Goal: Book appointment/travel/reservation

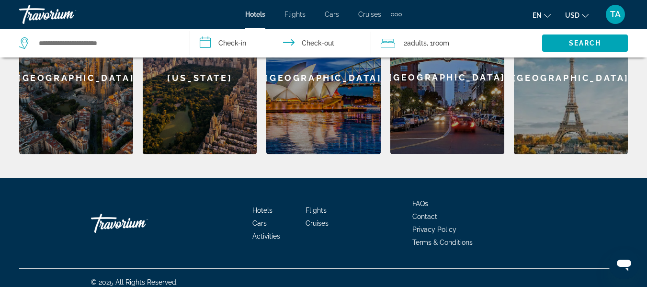
scroll to position [460, 0]
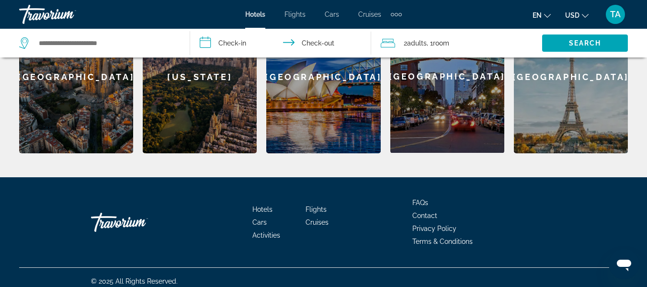
click at [269, 231] on span "Activities" at bounding box center [266, 235] width 28 height 8
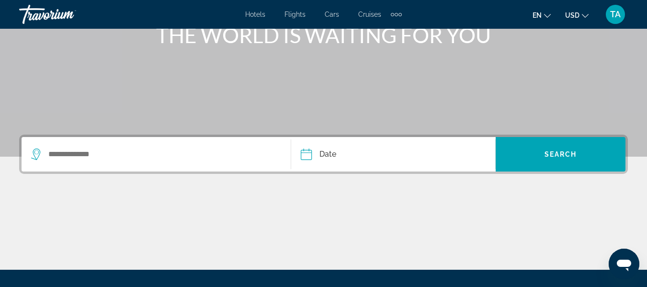
scroll to position [153, 0]
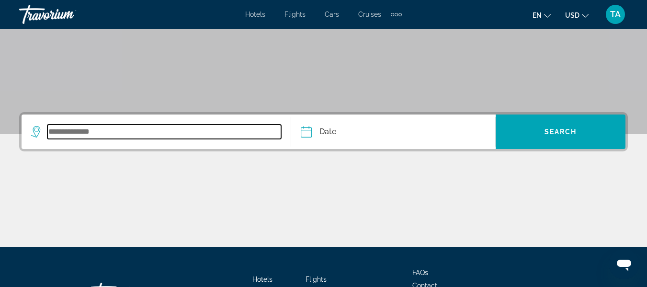
click at [224, 135] on input "Search widget" at bounding box center [164, 131] width 234 height 14
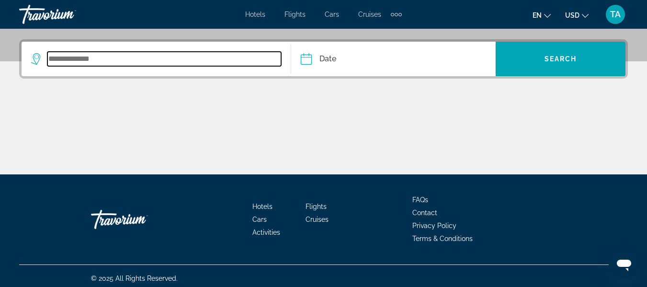
scroll to position [231, 0]
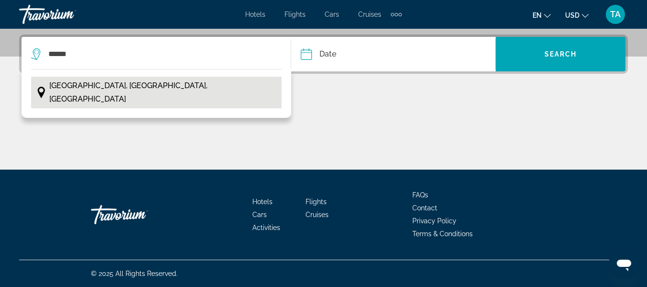
click at [109, 87] on span "[GEOGRAPHIC_DATA], [GEOGRAPHIC_DATA], [GEOGRAPHIC_DATA]" at bounding box center [162, 92] width 227 height 27
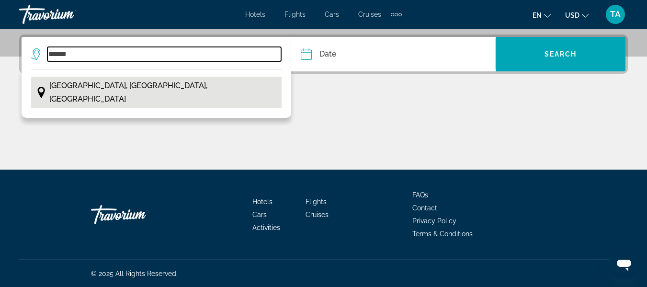
type input "**********"
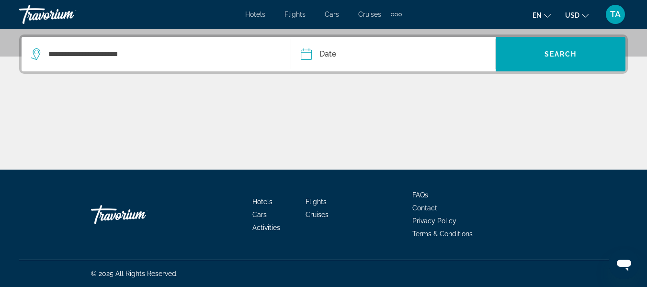
click at [333, 53] on input "Date" at bounding box center [348, 55] width 101 height 37
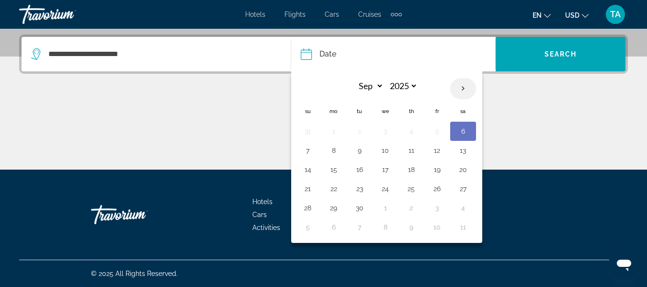
click at [461, 89] on th "Next month" at bounding box center [463, 88] width 26 height 21
select select "*"
click at [412, 209] on button "30" at bounding box center [411, 207] width 15 height 13
type input "**********"
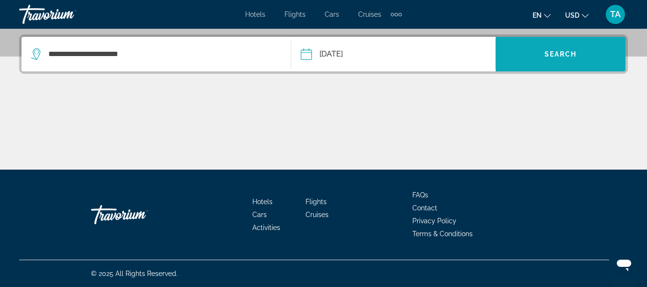
click at [550, 53] on span "Search" at bounding box center [560, 54] width 33 height 8
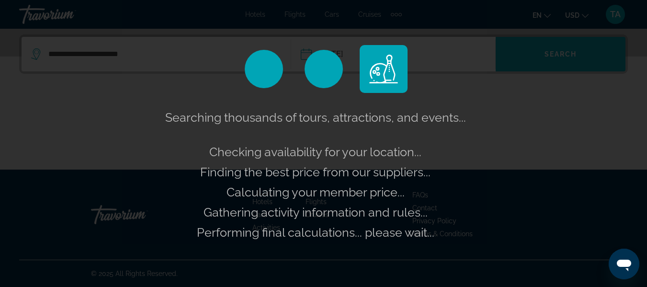
click at [550, 53] on div "Searching thousands of tours, attractions, and events... Checking availability …" at bounding box center [323, 143] width 647 height 287
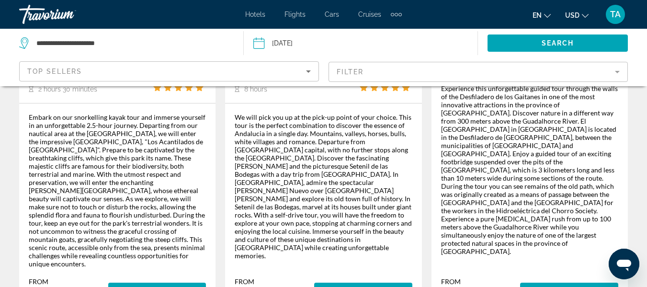
scroll to position [1729, 0]
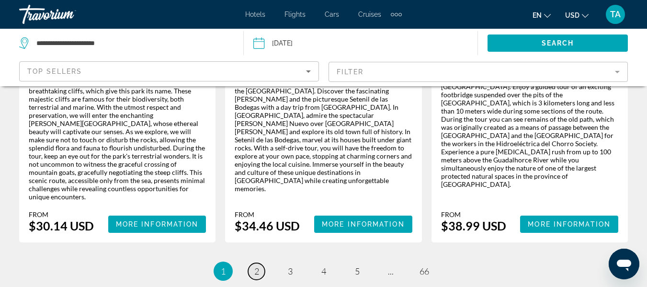
click at [256, 266] on span "2" at bounding box center [256, 271] width 5 height 11
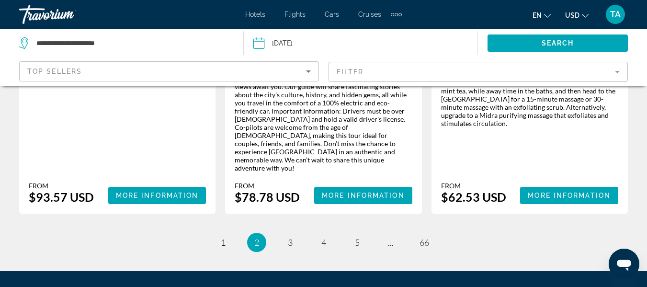
scroll to position [1666, 0]
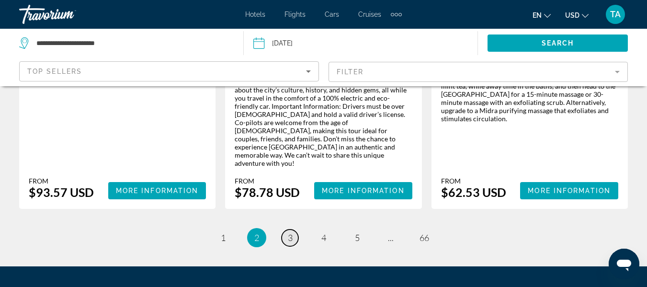
click at [292, 232] on span "3" at bounding box center [290, 237] width 5 height 11
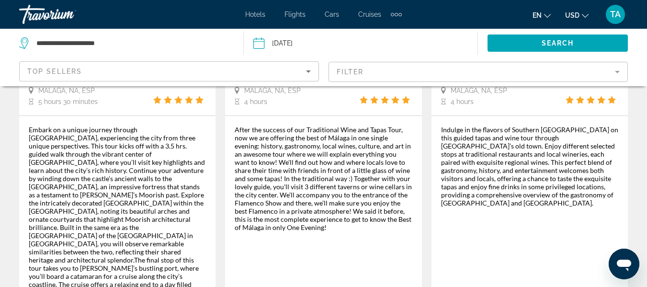
scroll to position [1666, 0]
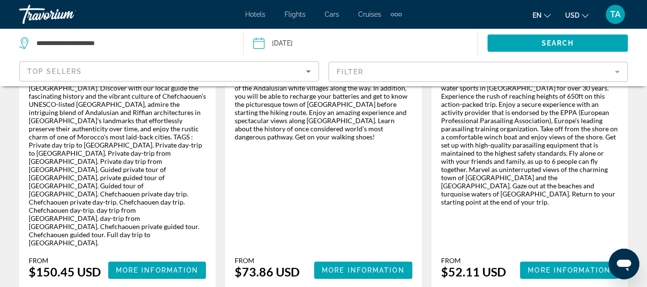
scroll to position [1685, 0]
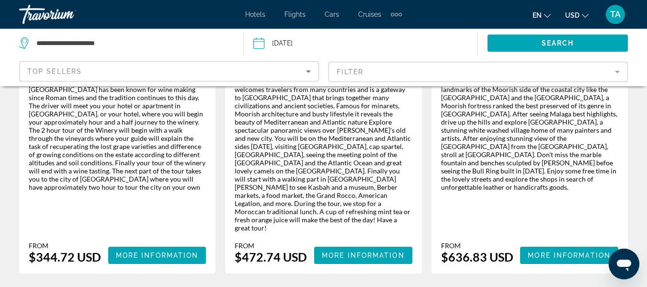
scroll to position [1652, 0]
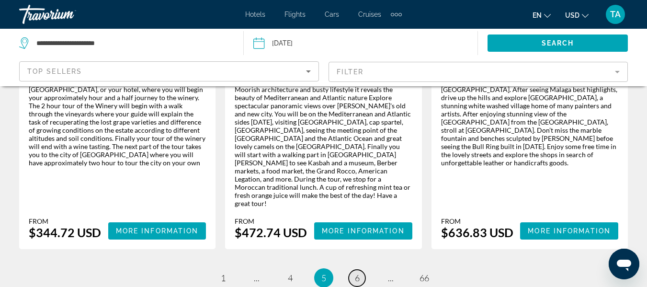
click at [358, 272] on span "6" at bounding box center [357, 277] width 5 height 11
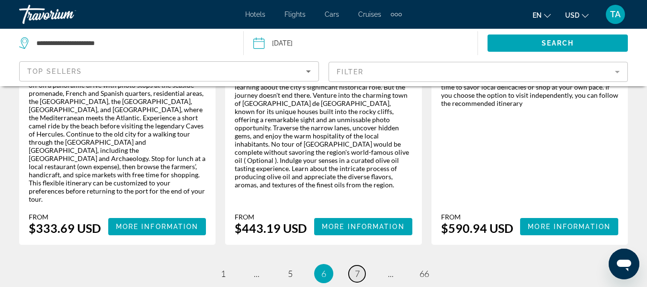
scroll to position [1685, 0]
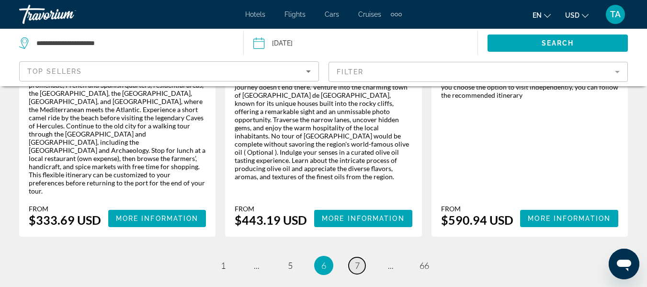
click at [357, 260] on span "7" at bounding box center [357, 265] width 5 height 11
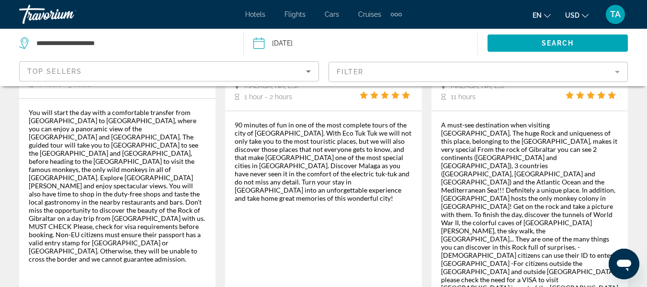
scroll to position [1712, 0]
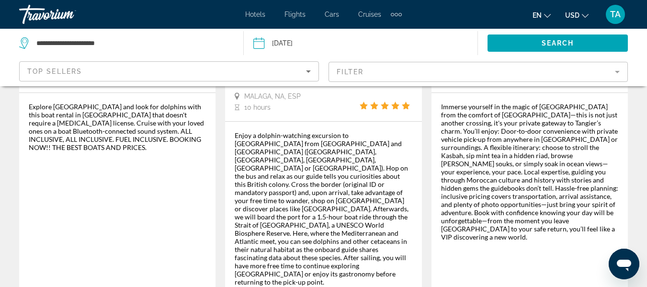
scroll to position [1647, 0]
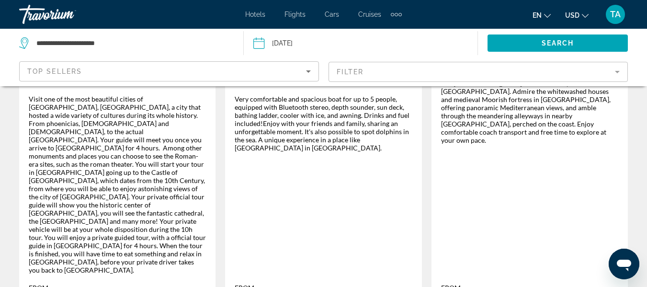
scroll to position [1735, 0]
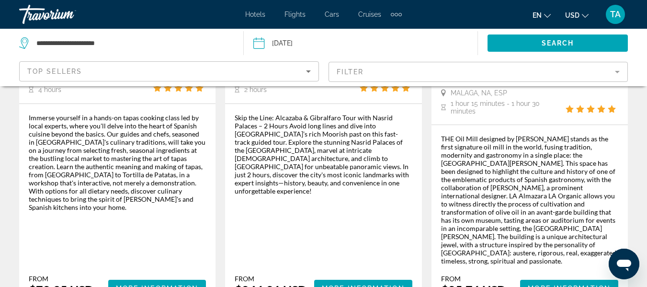
scroll to position [1609, 0]
drag, startPoint x: 359, startPoint y: 138, endPoint x: 374, endPoint y: 197, distance: 60.7
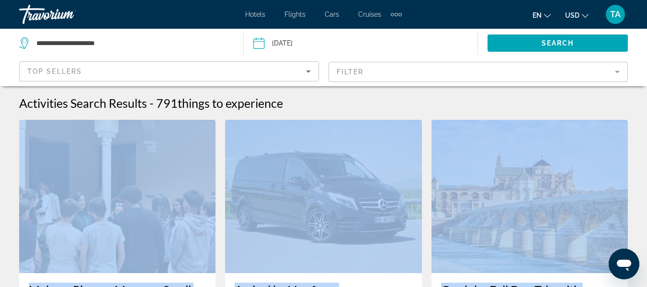
click at [359, 207] on img "Main content" at bounding box center [323, 196] width 196 height 153
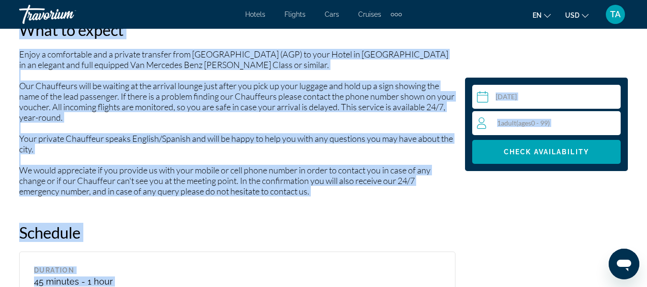
scroll to position [1283, 0]
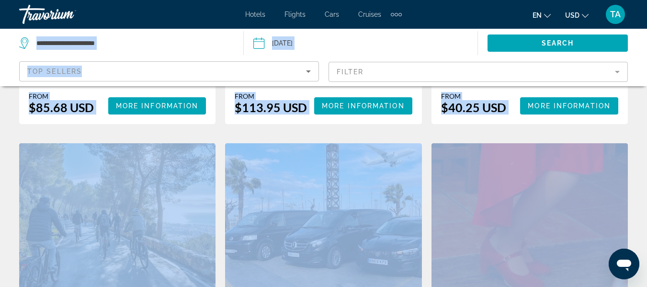
scroll to position [1341, 0]
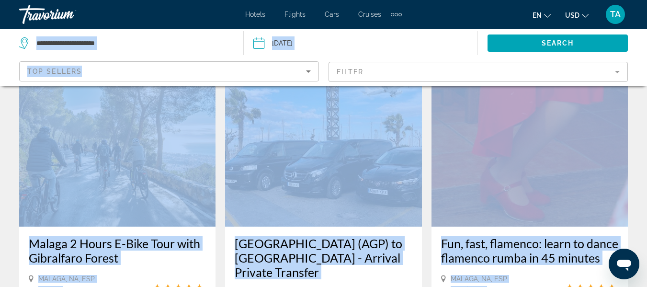
click at [174, 164] on img "Main content" at bounding box center [117, 149] width 196 height 153
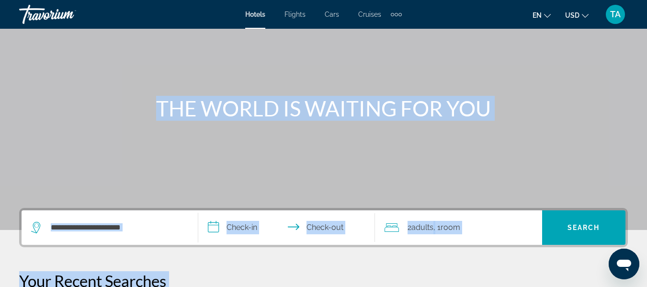
scroll to position [77, 0]
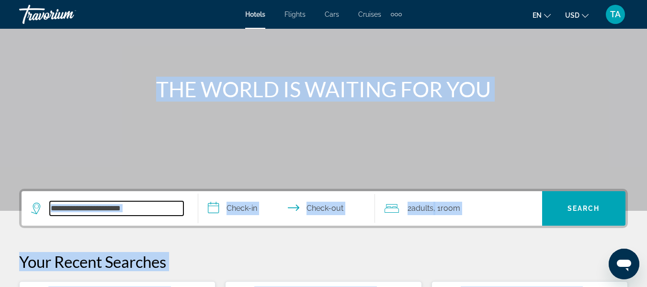
click at [140, 208] on input "Search widget" at bounding box center [117, 208] width 134 height 14
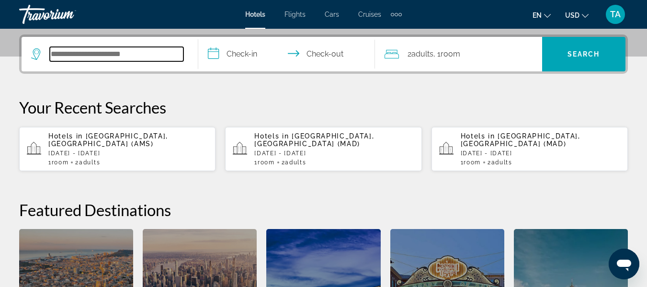
scroll to position [234, 0]
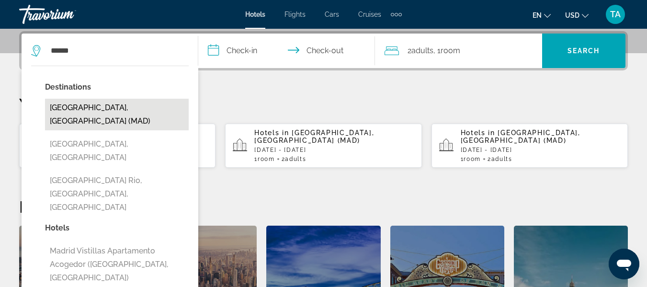
click at [108, 111] on button "[GEOGRAPHIC_DATA], [GEOGRAPHIC_DATA] (MAD)" at bounding box center [117, 115] width 144 height 32
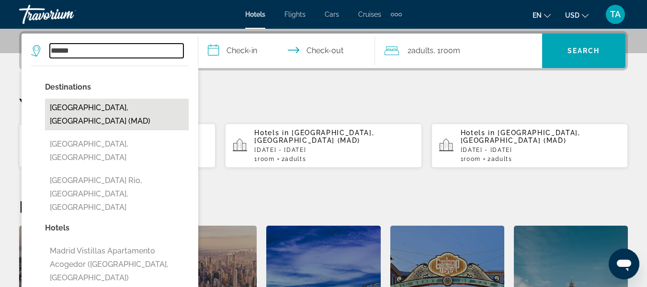
type input "**********"
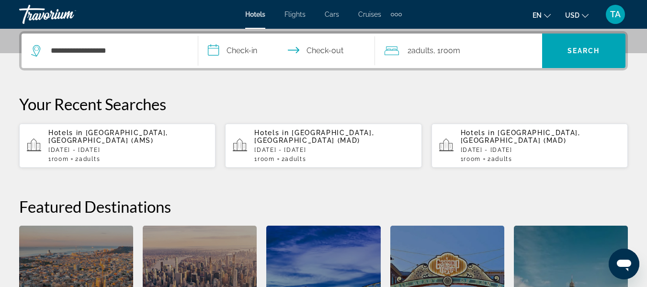
click at [255, 55] on input "**********" at bounding box center [288, 52] width 181 height 37
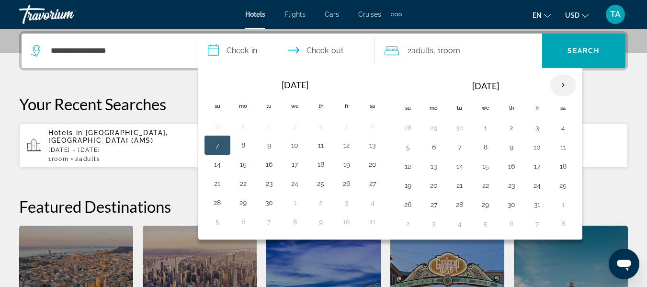
click at [561, 84] on th "Next month" at bounding box center [563, 85] width 26 height 21
click at [461, 148] on button "4" at bounding box center [459, 146] width 15 height 13
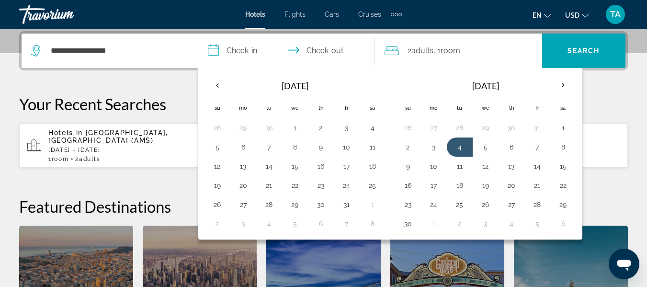
click at [186, 83] on div "**********" at bounding box center [323, 205] width 647 height 348
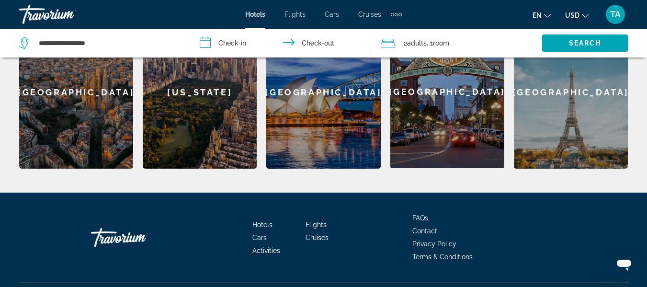
scroll to position [460, 0]
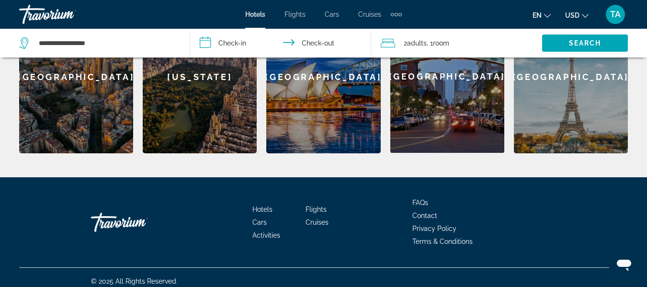
click at [260, 231] on span "Activities" at bounding box center [266, 235] width 28 height 8
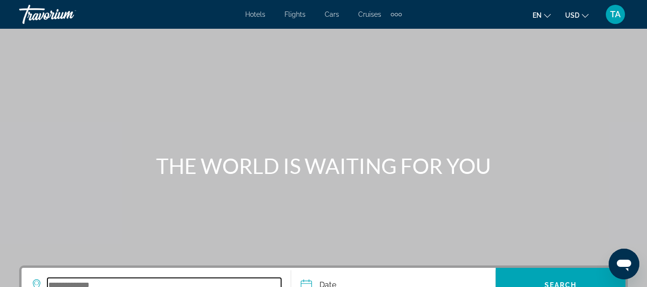
click at [257, 279] on input "Search widget" at bounding box center [164, 285] width 234 height 14
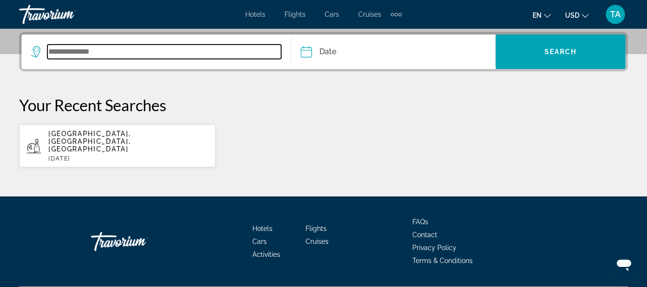
scroll to position [234, 0]
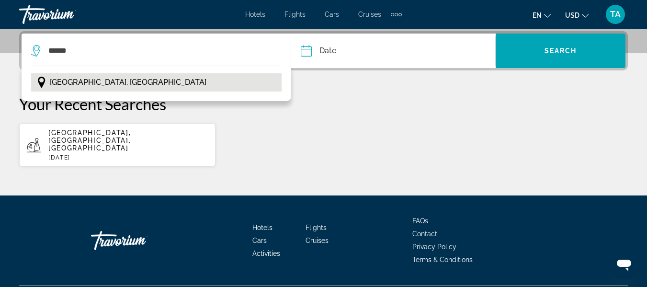
click at [79, 80] on span "[GEOGRAPHIC_DATA], [GEOGRAPHIC_DATA]" at bounding box center [128, 82] width 157 height 13
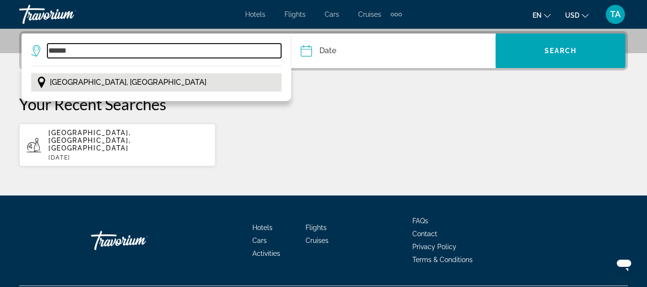
type input "**********"
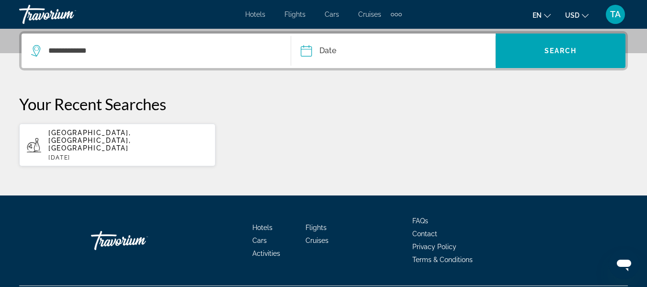
click at [326, 50] on input "Date" at bounding box center [348, 52] width 101 height 37
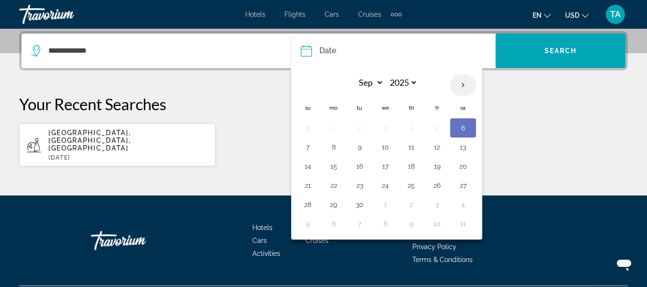
click at [463, 82] on th "Next month" at bounding box center [463, 85] width 26 height 21
click at [463, 83] on th "Next month" at bounding box center [463, 85] width 26 height 21
select select "**"
click at [359, 147] on button "4" at bounding box center [359, 146] width 15 height 13
type input "**********"
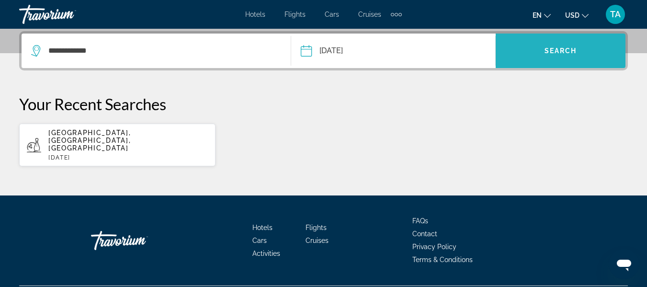
click at [562, 49] on span "Search" at bounding box center [560, 51] width 33 height 8
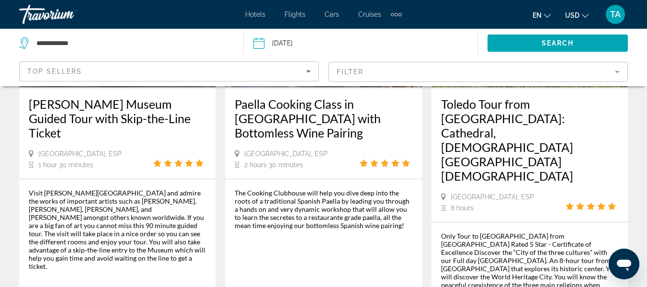
scroll to position [1598, 0]
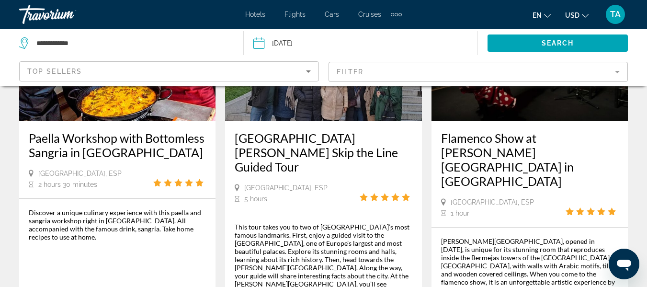
scroll to position [1590, 0]
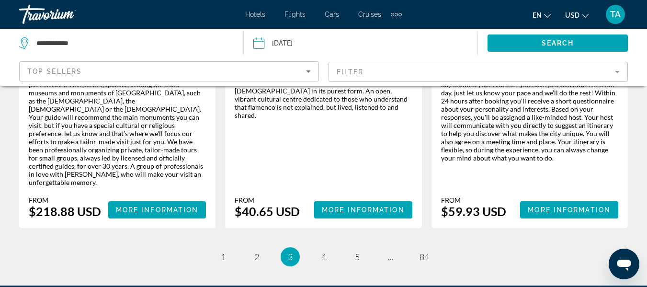
scroll to position [1729, 0]
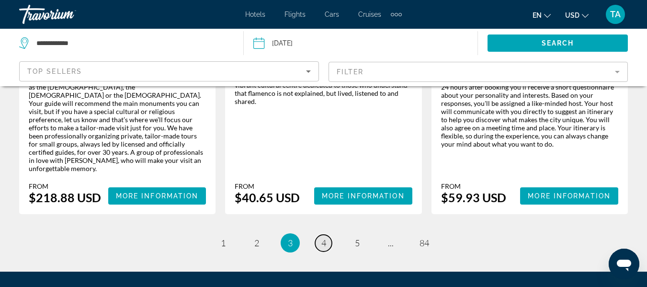
click at [322, 237] on span "4" at bounding box center [323, 242] width 5 height 11
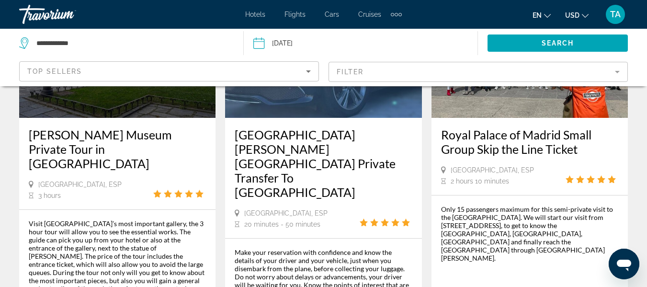
scroll to position [1609, 0]
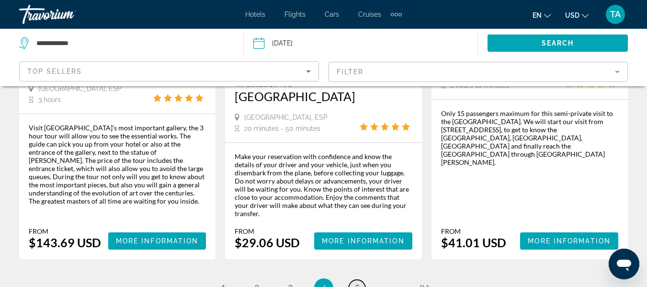
click at [358, 283] on span "5" at bounding box center [357, 288] width 5 height 11
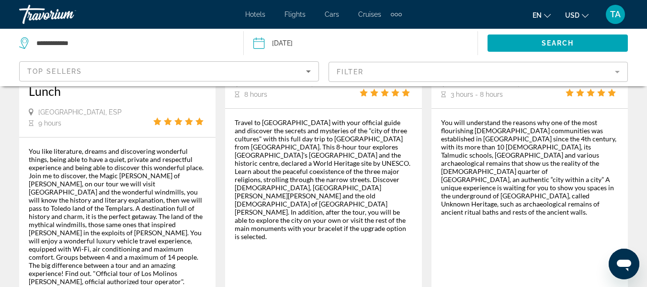
scroll to position [1765, 0]
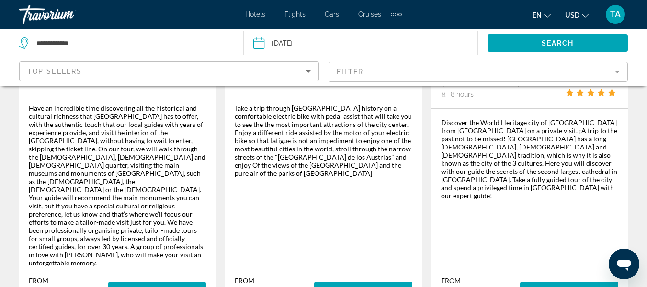
scroll to position [1666, 0]
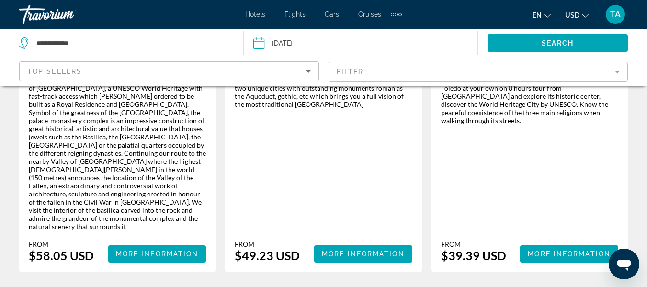
scroll to position [1647, 0]
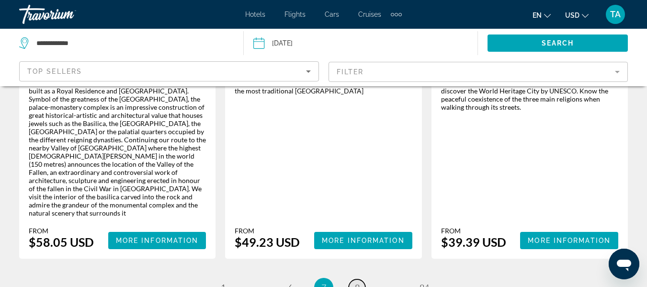
click at [360, 279] on link "page 8" at bounding box center [357, 287] width 17 height 17
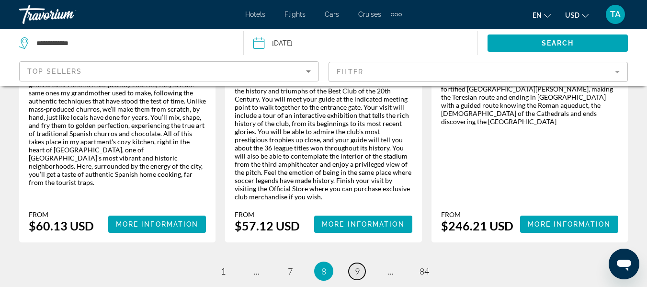
scroll to position [1663, 0]
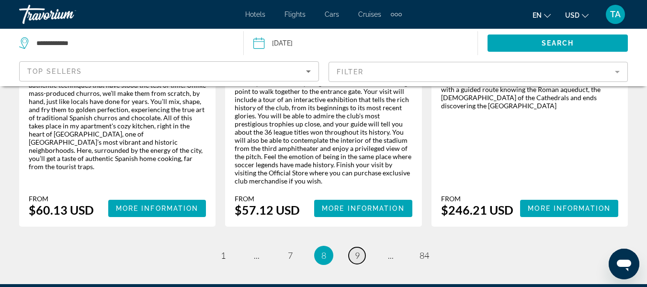
click at [361, 247] on link "page 9" at bounding box center [357, 255] width 17 height 17
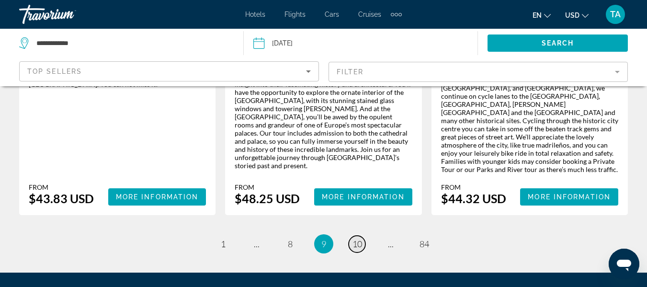
scroll to position [1685, 0]
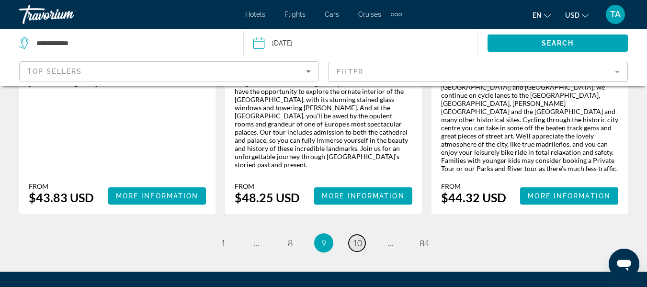
click at [356, 237] on span "10" at bounding box center [357, 242] width 10 height 11
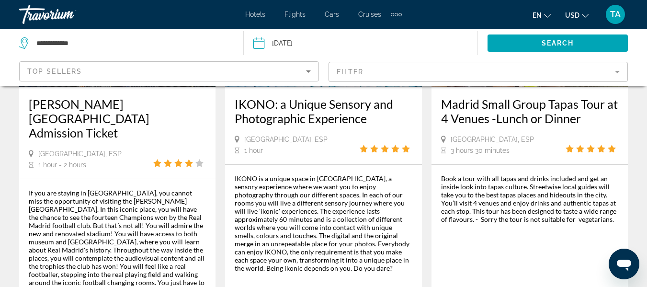
scroll to position [1685, 0]
